Goal: Task Accomplishment & Management: Manage account settings

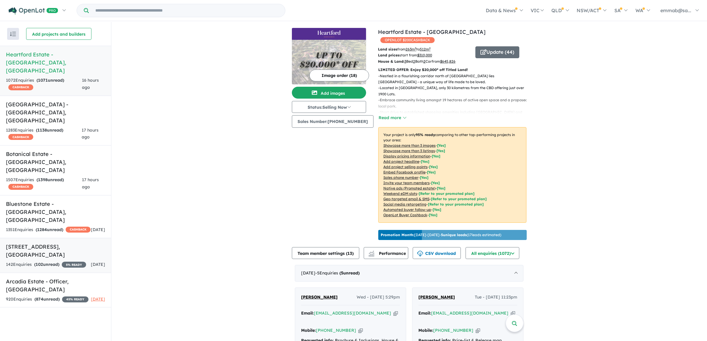
click at [75, 238] on link "[STREET_ADDRESS] Enquir ies ( 102 unread) 5 % READY [DATE]" at bounding box center [55, 255] width 111 height 35
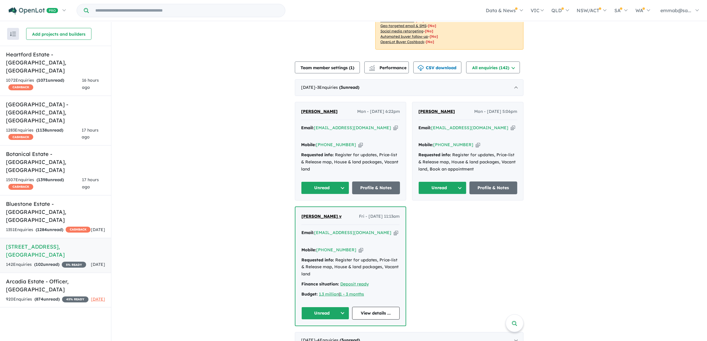
scroll to position [111, 0]
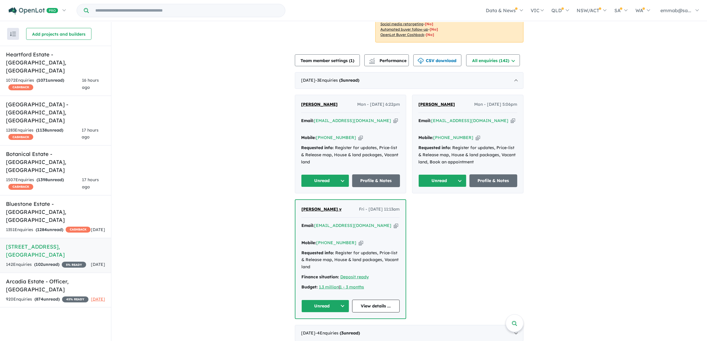
click at [394, 124] on icon "button" at bounding box center [396, 121] width 4 height 6
click at [359, 139] on icon "button" at bounding box center [361, 138] width 4 height 6
click at [365, 131] on div "Email: [EMAIL_ADDRESS][DOMAIN_NAME] Copied!" at bounding box center [350, 124] width 99 height 14
click at [394, 124] on icon "button" at bounding box center [396, 121] width 4 height 6
click at [370, 181] on link "Profile & Notes" at bounding box center [376, 180] width 48 height 13
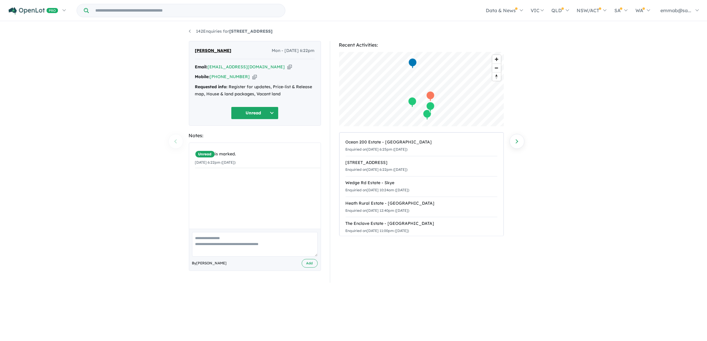
click at [254, 111] on button "Unread" at bounding box center [255, 113] width 48 height 13
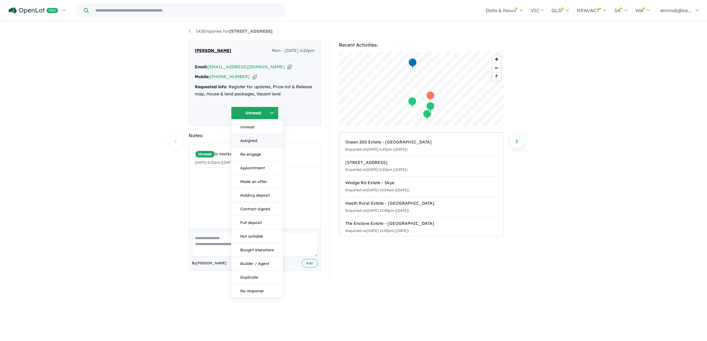
click at [264, 143] on button "Assigned" at bounding box center [257, 141] width 52 height 14
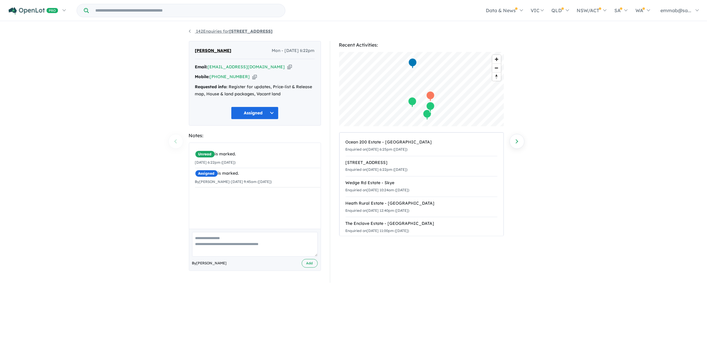
click at [205, 30] on link "142 Enquiries for 179-217 Centre Dandenong Road - Dingley Village" at bounding box center [231, 31] width 84 height 5
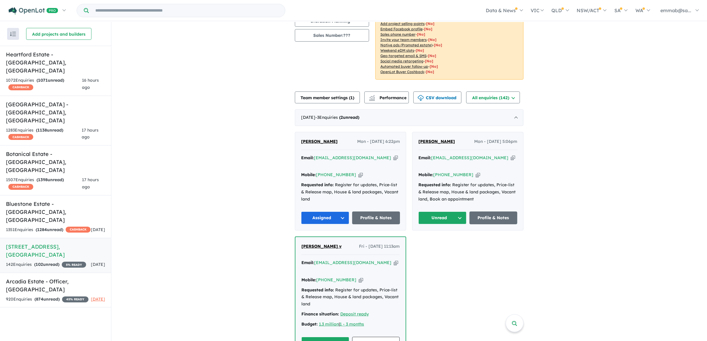
scroll to position [111, 0]
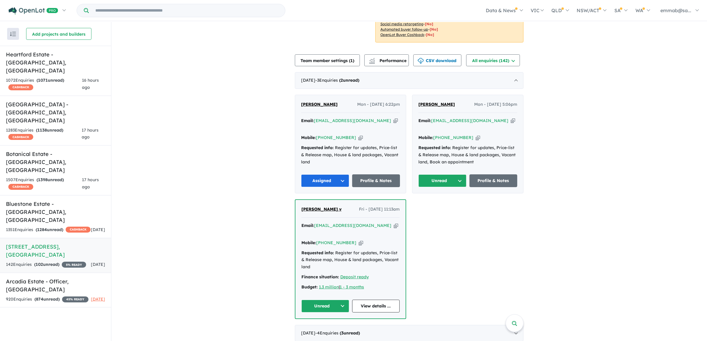
drag, startPoint x: 498, startPoint y: 130, endPoint x: 669, endPoint y: 147, distance: 172.0
click at [511, 124] on icon "button" at bounding box center [513, 121] width 4 height 6
click at [476, 138] on icon "button" at bounding box center [478, 138] width 4 height 6
click at [511, 124] on icon "button" at bounding box center [513, 121] width 4 height 6
click at [498, 186] on link "Profile & Notes" at bounding box center [494, 180] width 48 height 13
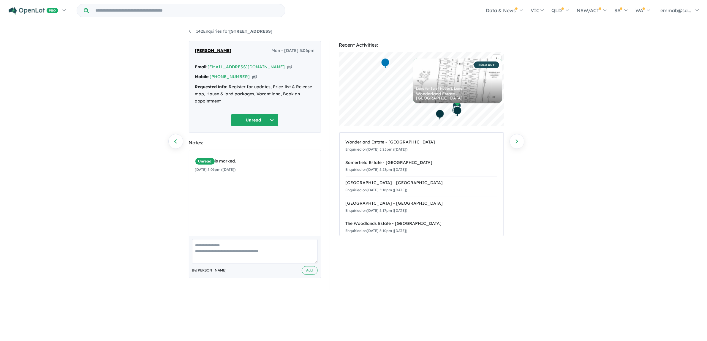
click at [262, 119] on button "Unread" at bounding box center [255, 120] width 48 height 13
click at [260, 145] on button "Assigned" at bounding box center [257, 148] width 52 height 14
click at [205, 33] on link "142 Enquiries for 179-217 Centre Dandenong Road - Dingley Village" at bounding box center [231, 31] width 84 height 5
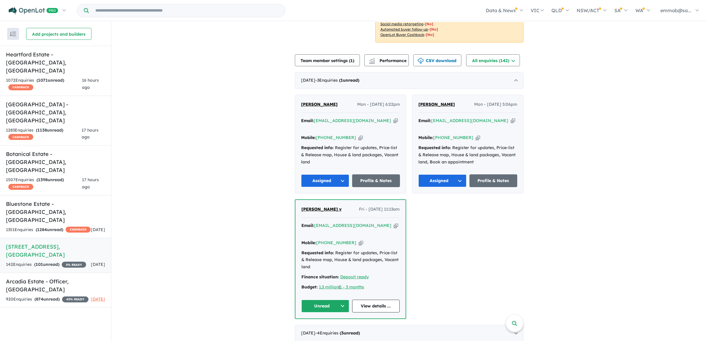
scroll to position [149, 0]
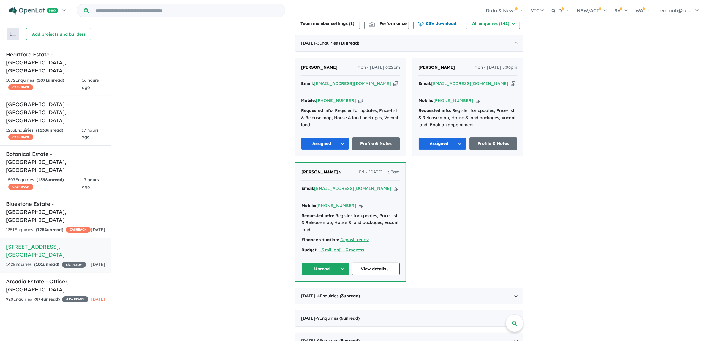
click at [394, 192] on icon "button" at bounding box center [396, 188] width 4 height 6
click at [324, 265] on button "Unread" at bounding box center [326, 269] width 48 height 13
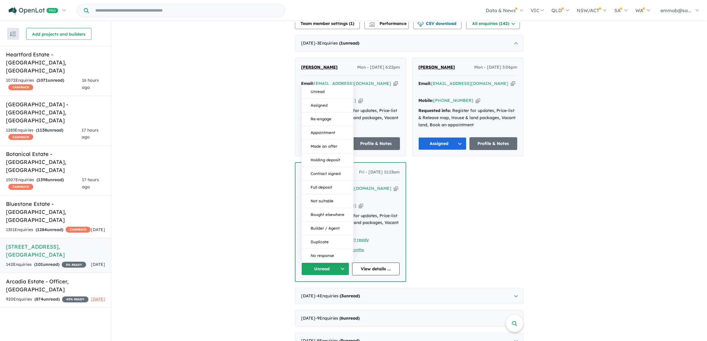
drag, startPoint x: 326, startPoint y: 104, endPoint x: 323, endPoint y: 110, distance: 6.8
click at [326, 103] on button "Assigned" at bounding box center [328, 106] width 52 height 14
